Goal: Transaction & Acquisition: Subscribe to service/newsletter

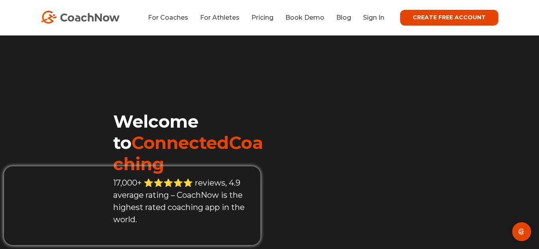
click at [410, 125] on video at bounding box center [371, 98] width 205 height 102
click at [352, 94] on video at bounding box center [371, 98] width 205 height 102
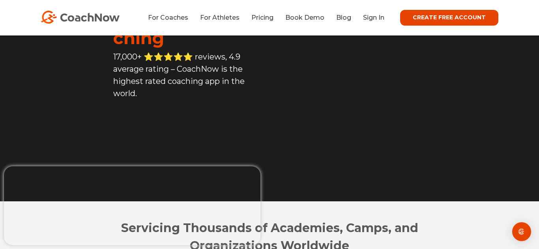
scroll to position [127, 0]
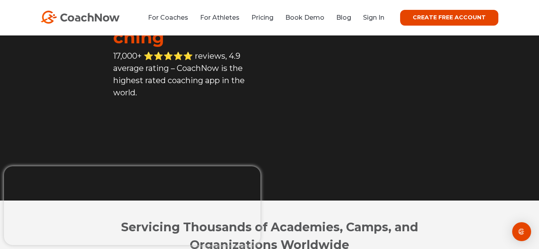
click at [442, 21] on link "CREATE FREE ACCOUNT" at bounding box center [449, 18] width 98 height 16
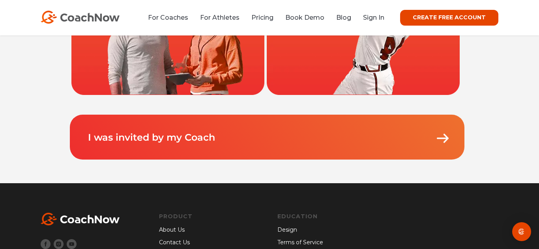
scroll to position [38, 0]
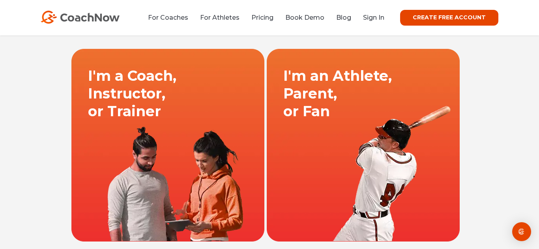
click at [204, 78] on link at bounding box center [167, 145] width 195 height 193
click at [183, 150] on link at bounding box center [167, 145] width 195 height 193
click at [150, 97] on link at bounding box center [167, 145] width 195 height 193
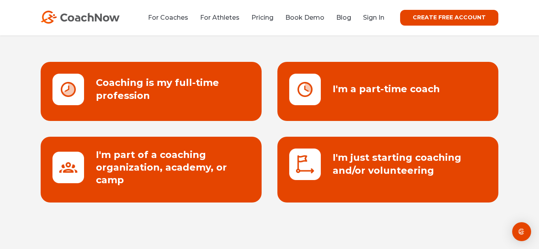
scroll to position [107, 0]
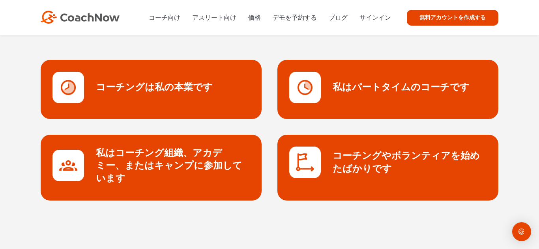
click at [431, 161] on link at bounding box center [387, 168] width 221 height 66
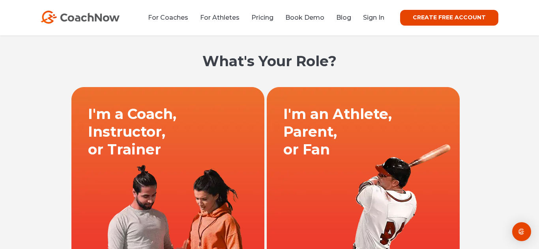
scroll to position [38, 0]
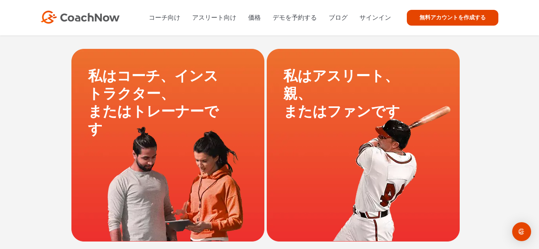
click at [497, 75] on div "私はコーチ、インストラクター、 またはトレーナーです 私はアスリート、 親、 またはファンです" at bounding box center [269, 145] width 539 height 193
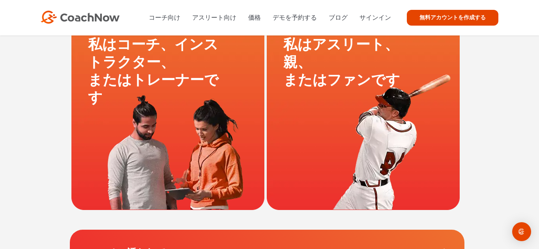
scroll to position [69, 0]
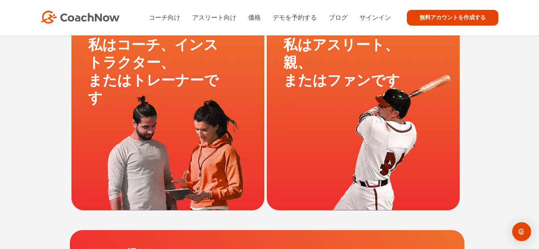
click at [400, 114] on link at bounding box center [362, 113] width 195 height 193
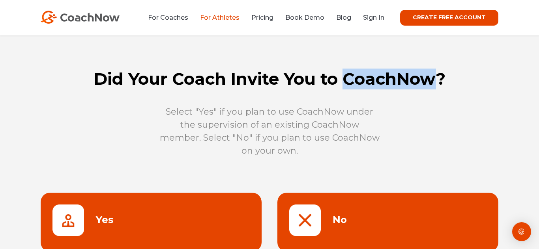
click at [322, 56] on div "Did Your Coach Invite You to CoachNow? Select "Yes" if you plan to use CoachNow…" at bounding box center [269, 174] width 539 height 279
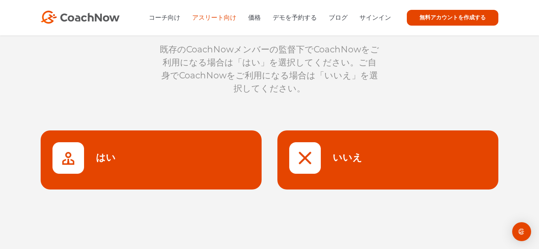
scroll to position [63, 0]
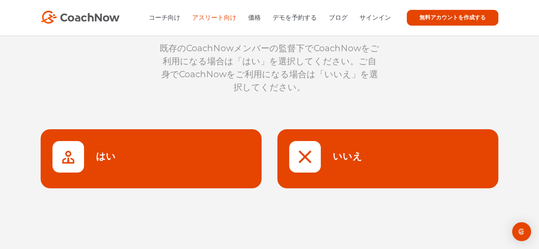
click at [348, 162] on link at bounding box center [387, 158] width 221 height 59
